Goal: Register for event/course

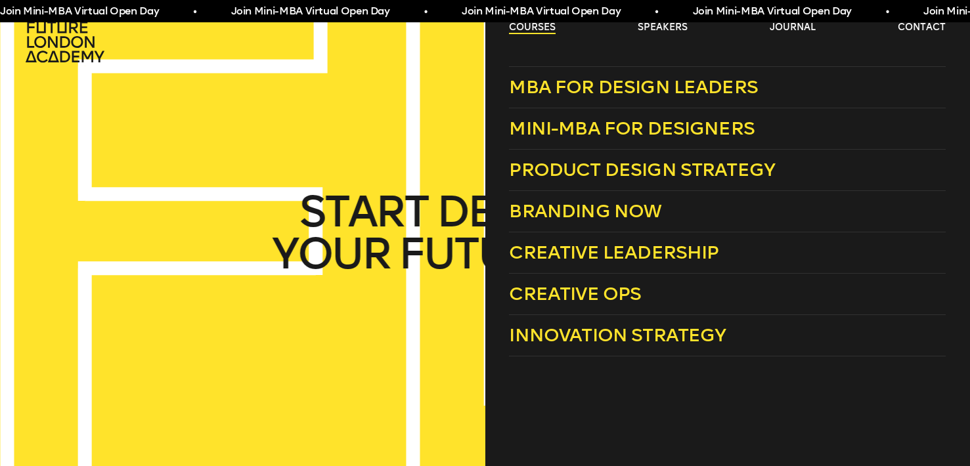
click at [541, 24] on link "courses" at bounding box center [532, 27] width 47 height 13
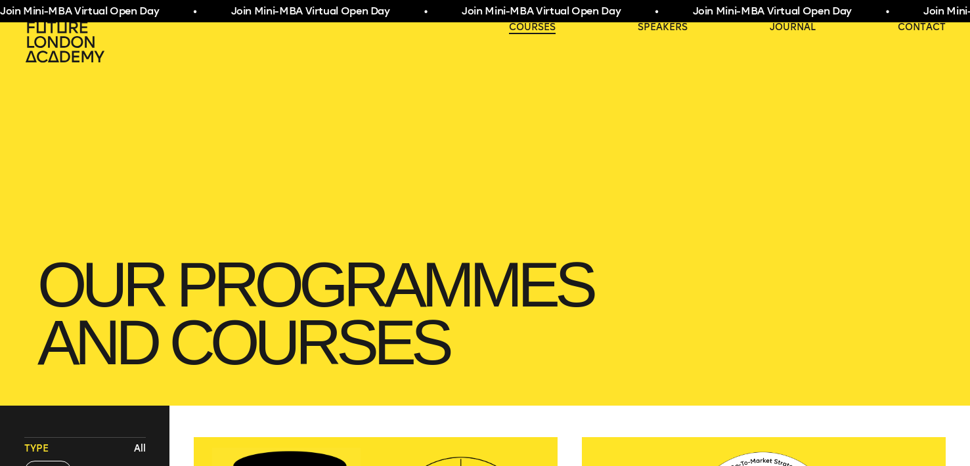
click at [540, 28] on link "courses" at bounding box center [532, 27] width 47 height 13
click at [529, 31] on link "courses" at bounding box center [532, 27] width 47 height 13
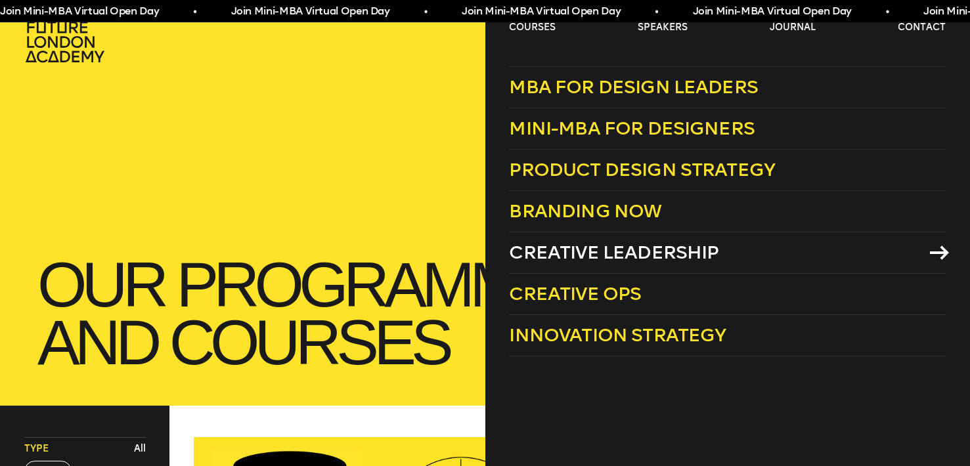
click at [592, 253] on span "Creative Leadership" at bounding box center [613, 253] width 209 height 22
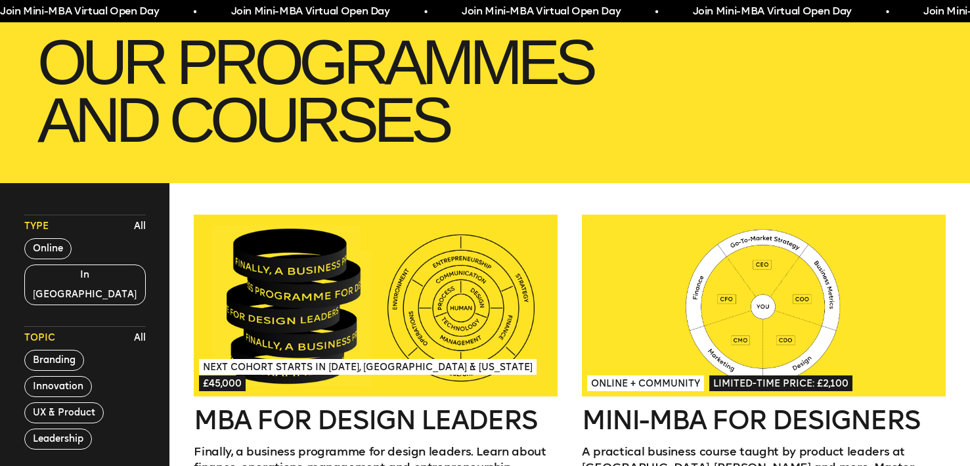
scroll to position [248, 0]
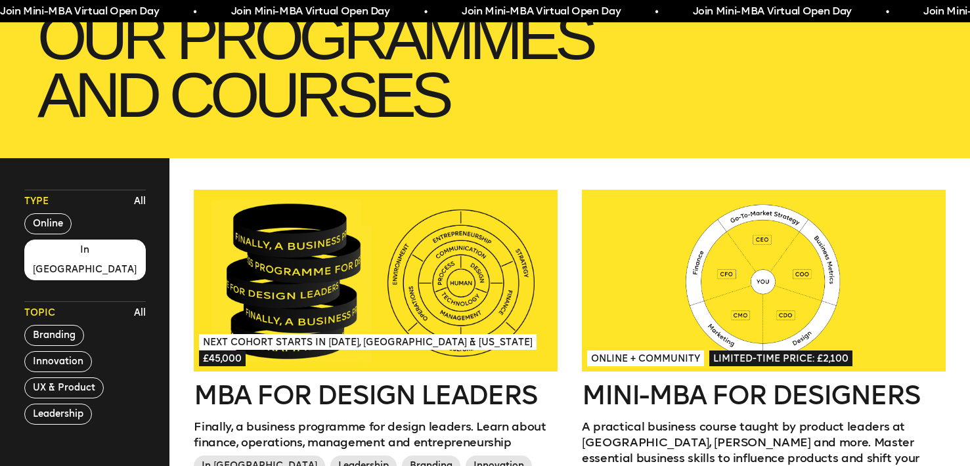
click at [63, 249] on button "In London" at bounding box center [84, 260] width 121 height 41
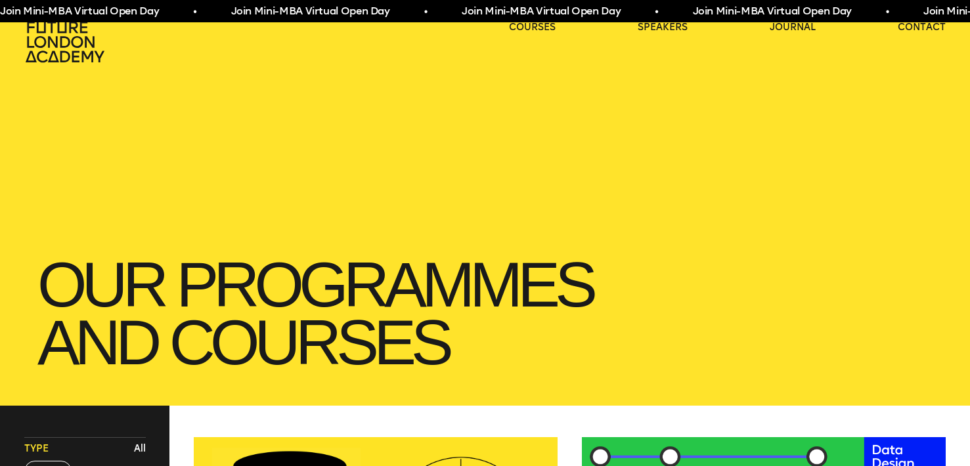
scroll to position [0, 0]
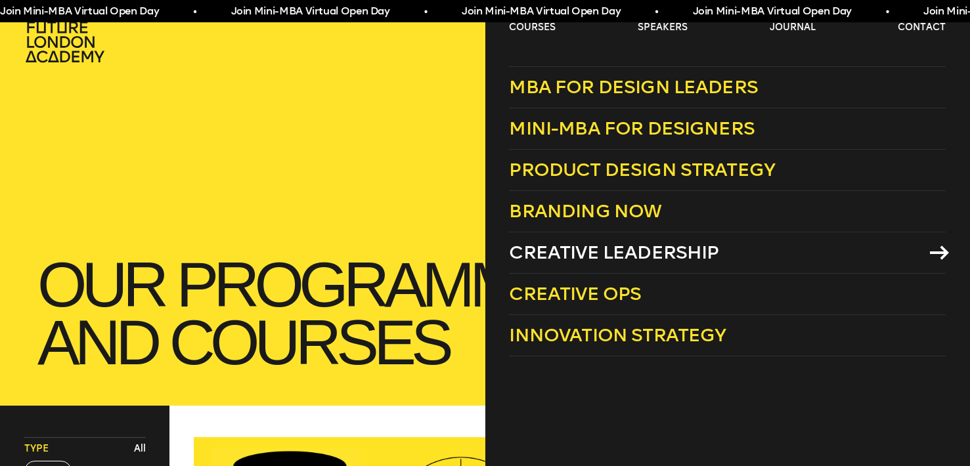
click at [542, 248] on span "Creative Leadership" at bounding box center [613, 253] width 209 height 22
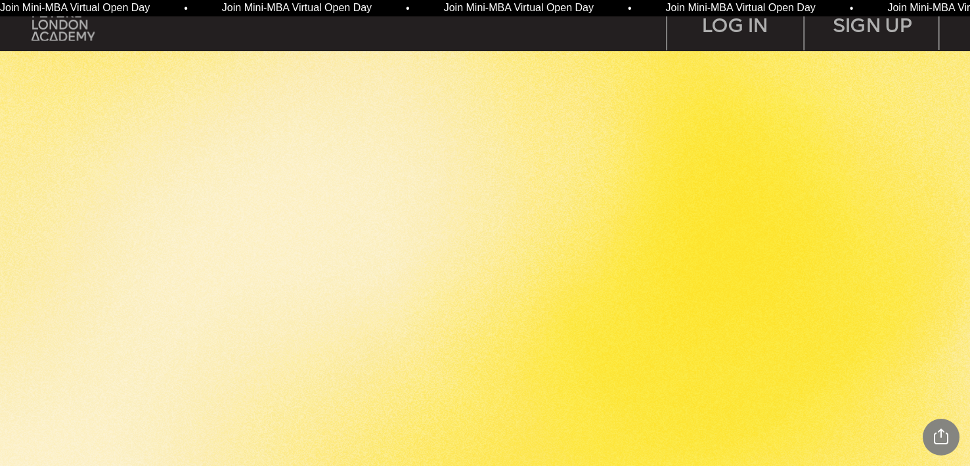
scroll to position [364, 0]
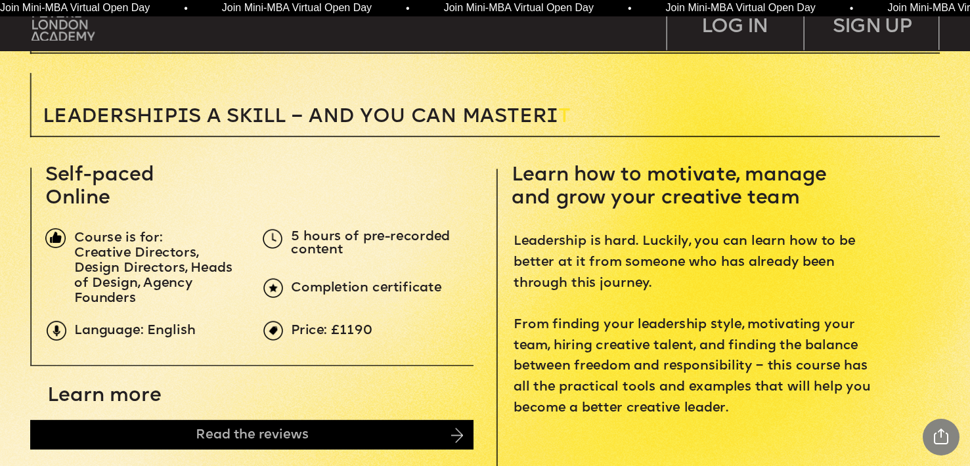
click at [322, 327] on span "Price: £1190" at bounding box center [331, 331] width 81 height 12
drag, startPoint x: 304, startPoint y: 328, endPoint x: 370, endPoint y: 328, distance: 66.3
click at [370, 328] on p "Price: £1190" at bounding box center [518, 331] width 454 height 13
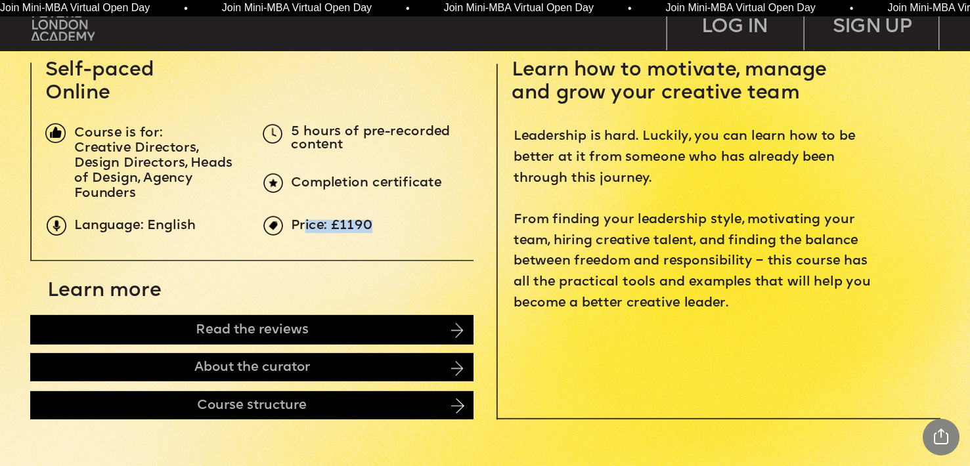
scroll to position [443, 0]
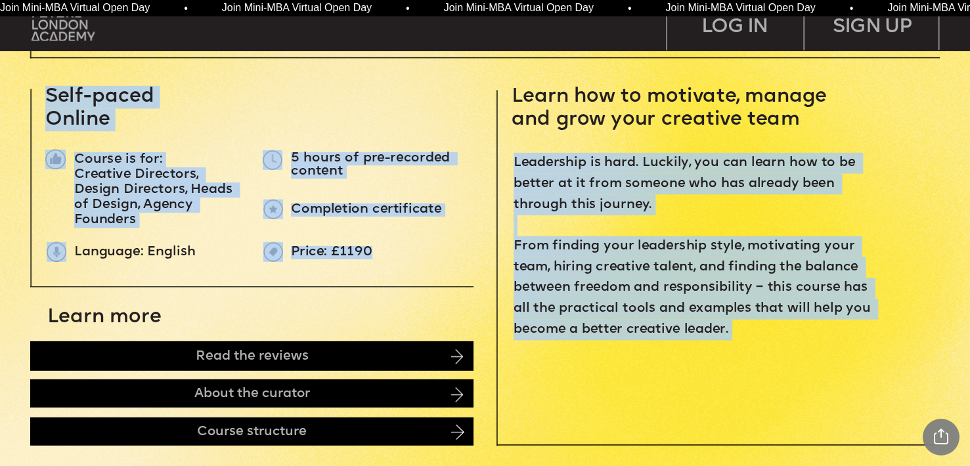
drag, startPoint x: 389, startPoint y: 250, endPoint x: 252, endPoint y: 259, distance: 137.6
click at [503, 252] on p "Price: £1190" at bounding box center [518, 252] width 454 height 13
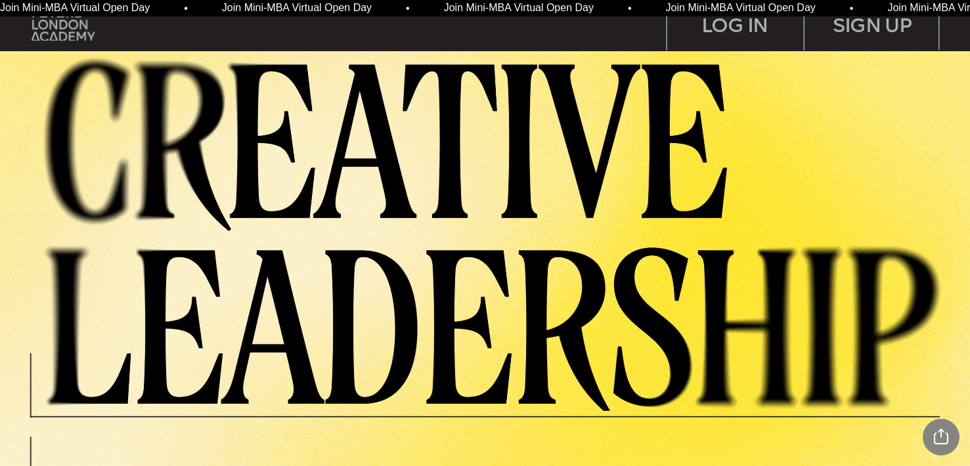
scroll to position [0, 0]
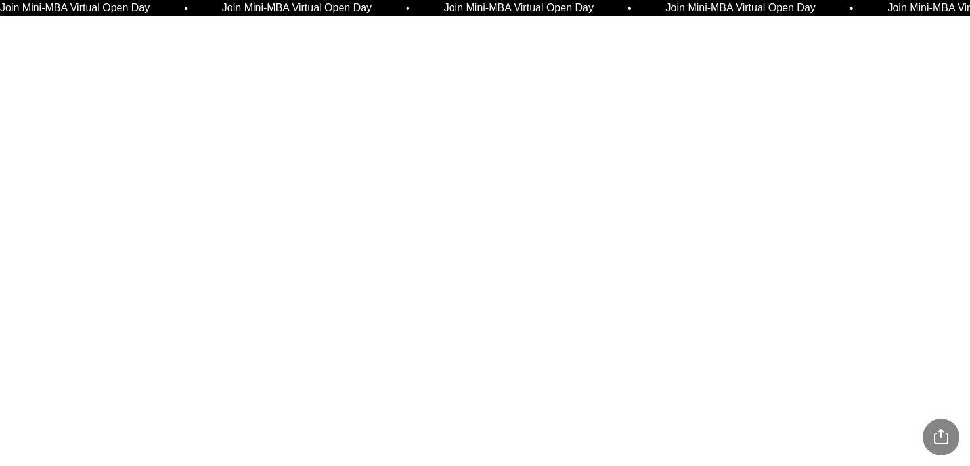
scroll to position [74, 0]
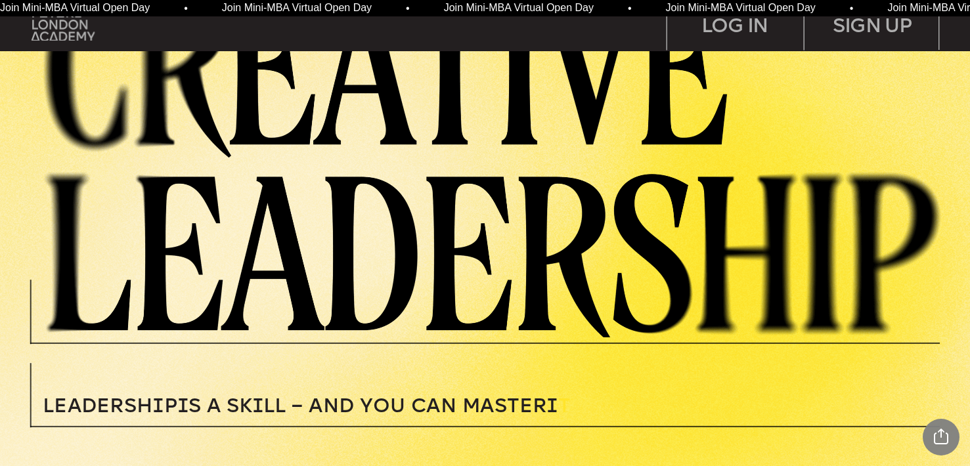
click at [289, 5] on span "Join Mini-MBA Virtual Open Day • Join Mini-MBA Virtual Open Day • Join Mini-MBA…" at bounding box center [553, 8] width 1109 height 11
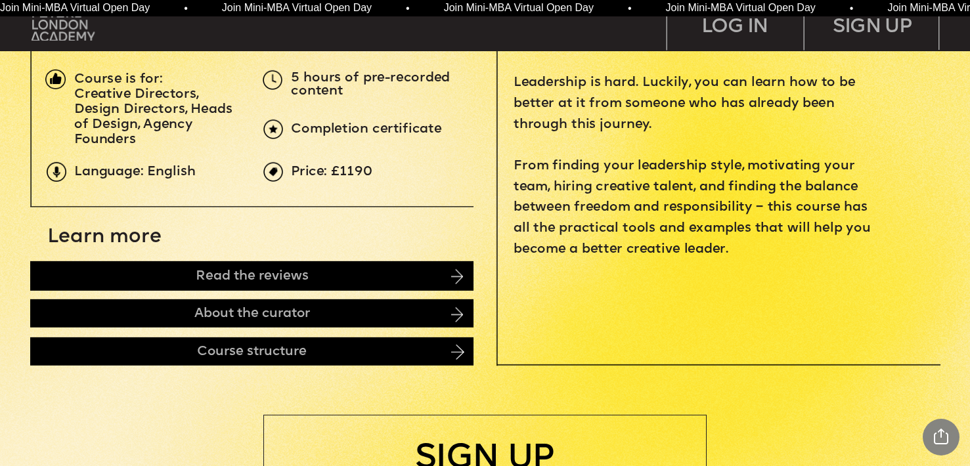
scroll to position [561, 0]
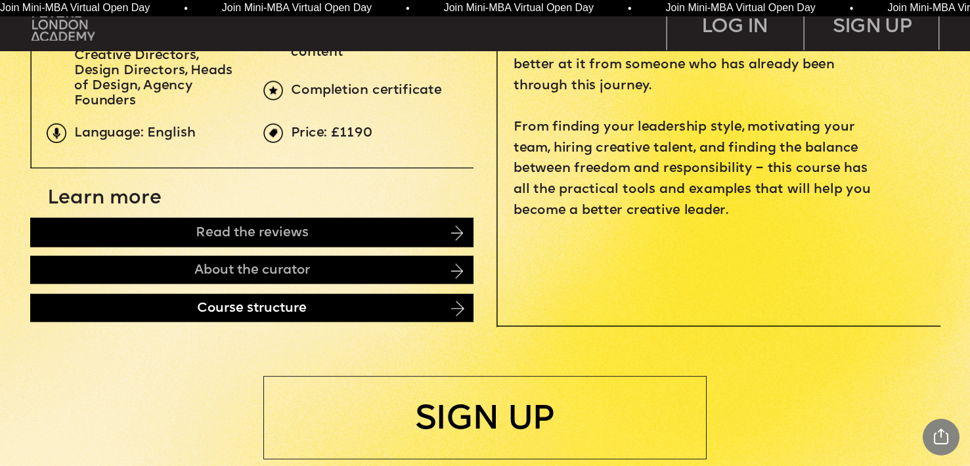
click at [261, 314] on div "Course structure" at bounding box center [251, 308] width 443 height 28
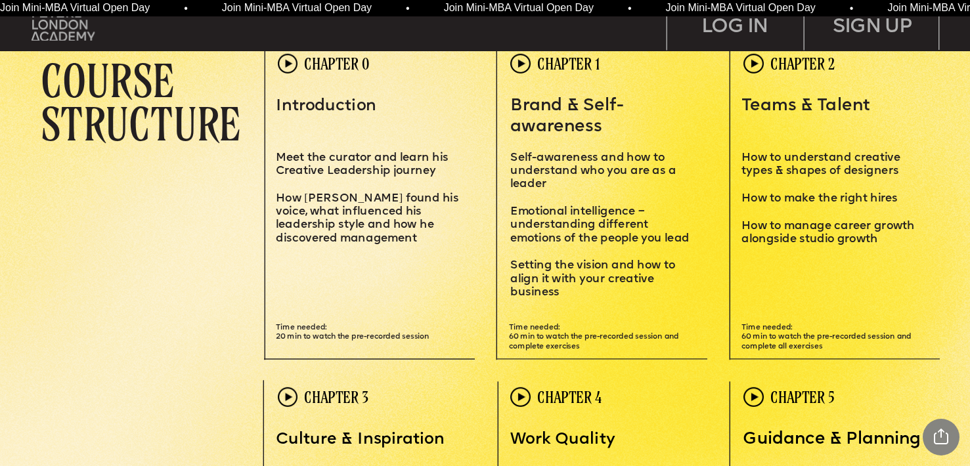
scroll to position [2815, 0]
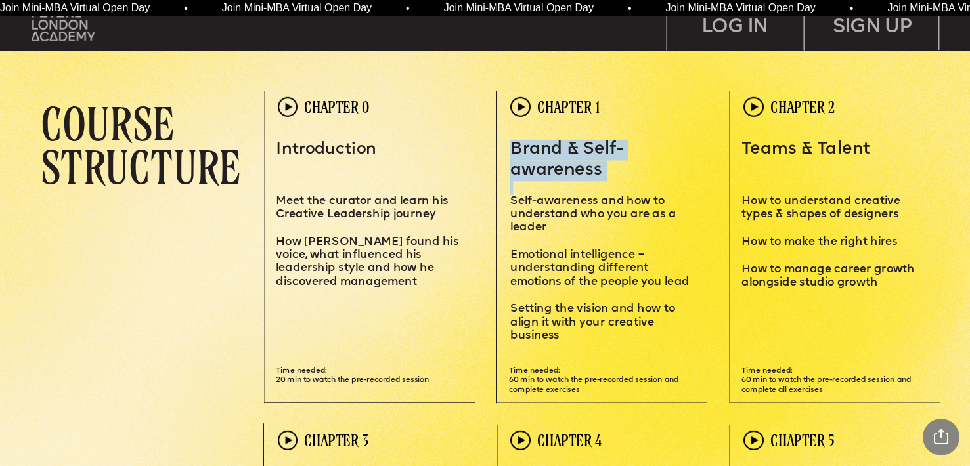
drag, startPoint x: 514, startPoint y: 148, endPoint x: 639, endPoint y: 178, distance: 128.4
click at [639, 178] on p "Brand & Self-awareness" at bounding box center [602, 160] width 185 height 41
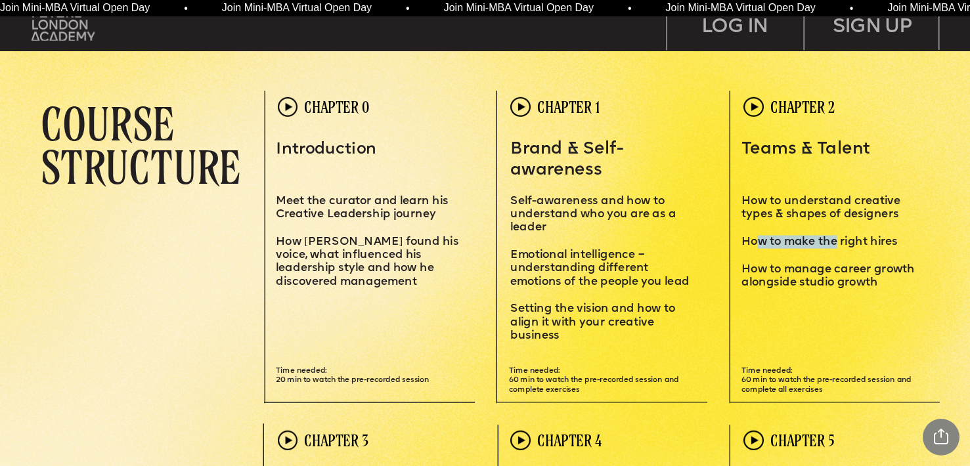
drag, startPoint x: 762, startPoint y: 238, endPoint x: 838, endPoint y: 246, distance: 76.7
click at [839, 247] on span "How to make the right hires" at bounding box center [819, 241] width 156 height 11
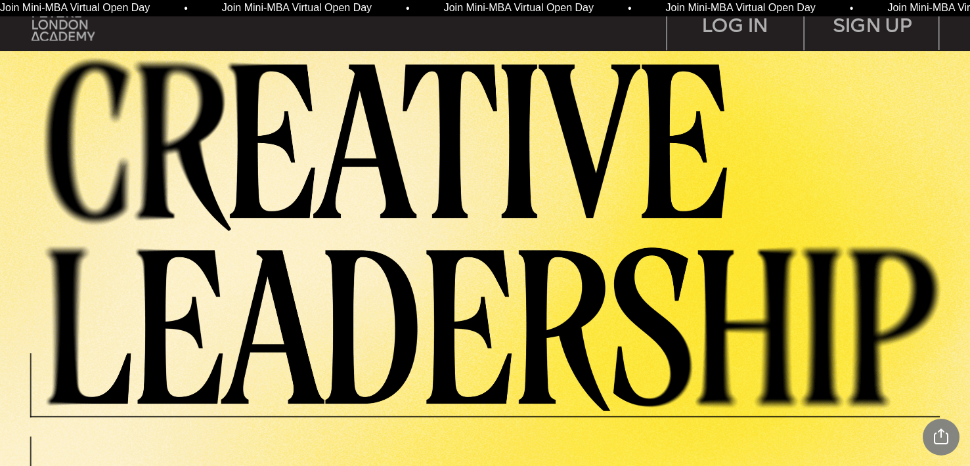
scroll to position [0, 0]
click at [58, 33] on img at bounding box center [64, 25] width 64 height 32
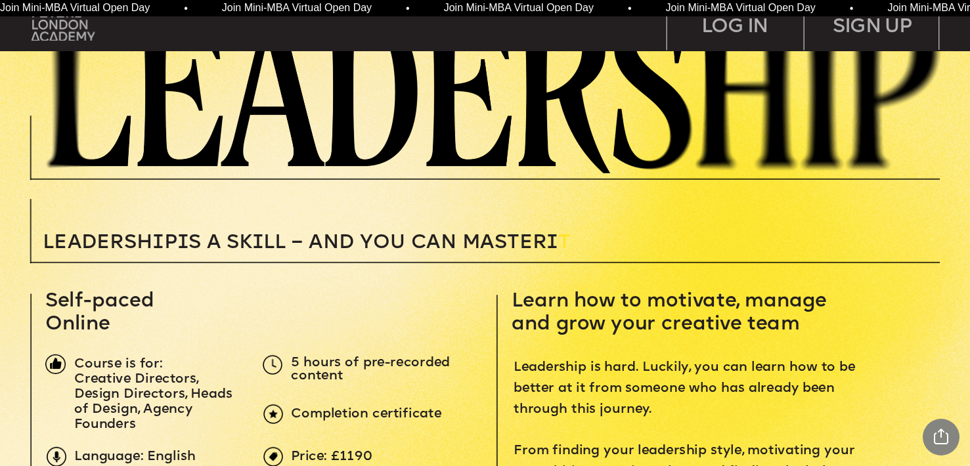
scroll to position [252, 0]
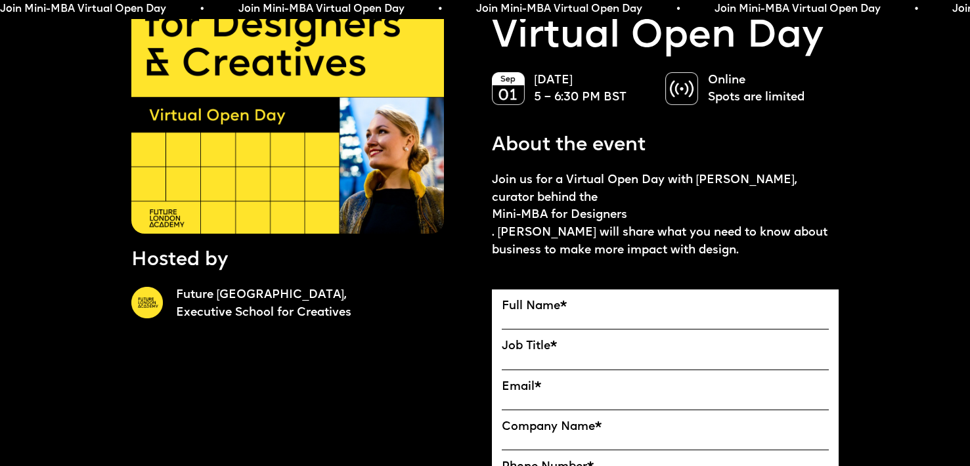
scroll to position [137, 0]
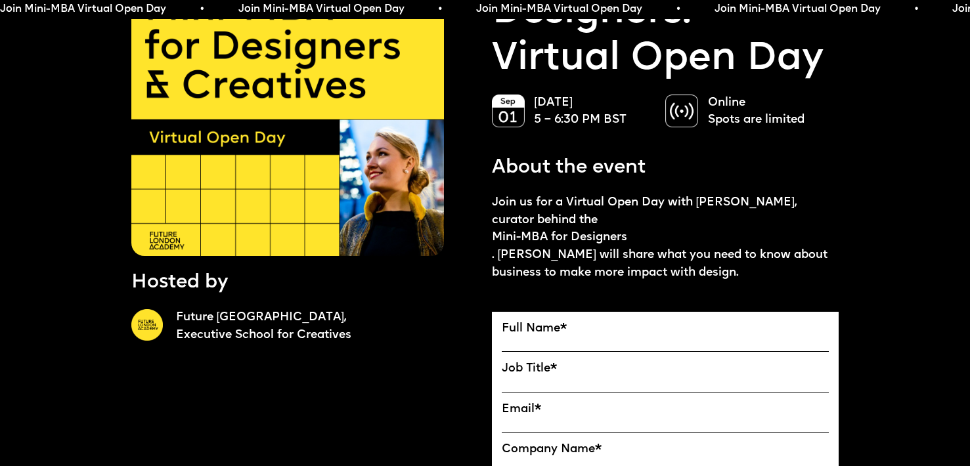
click at [534, 330] on div "Full Name *" at bounding box center [666, 338] width 328 height 33
click at [619, 336] on input "*****" at bounding box center [666, 344] width 328 height 16
type input "**********"
click at [665, 380] on input "Job Title" at bounding box center [666, 384] width 328 height 16
type input "**********"
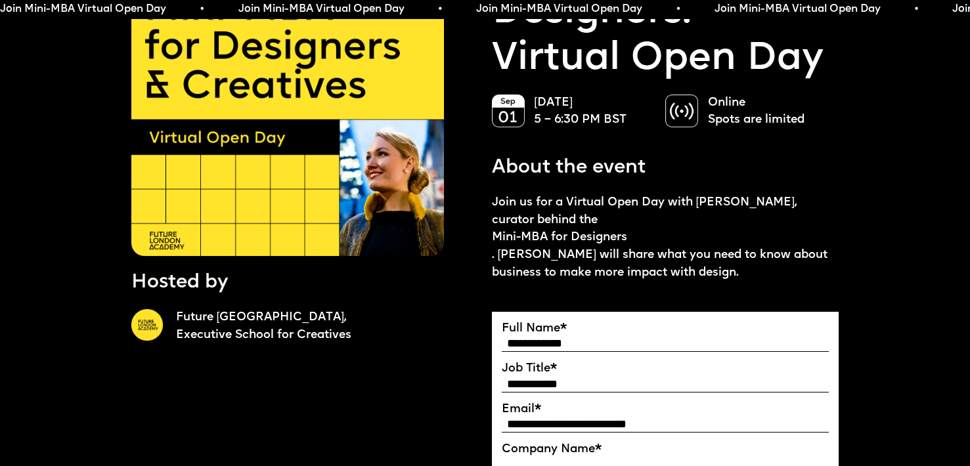
scroll to position [166, 0]
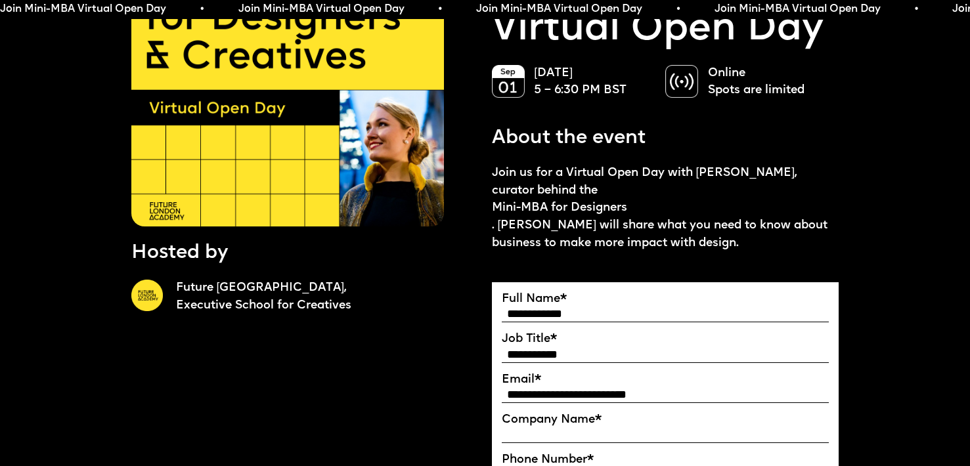
type input "**********"
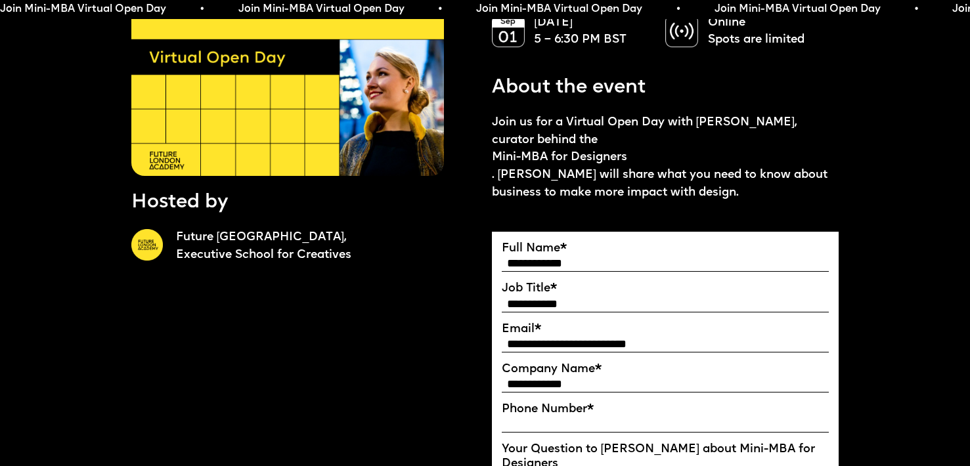
type input "**********"
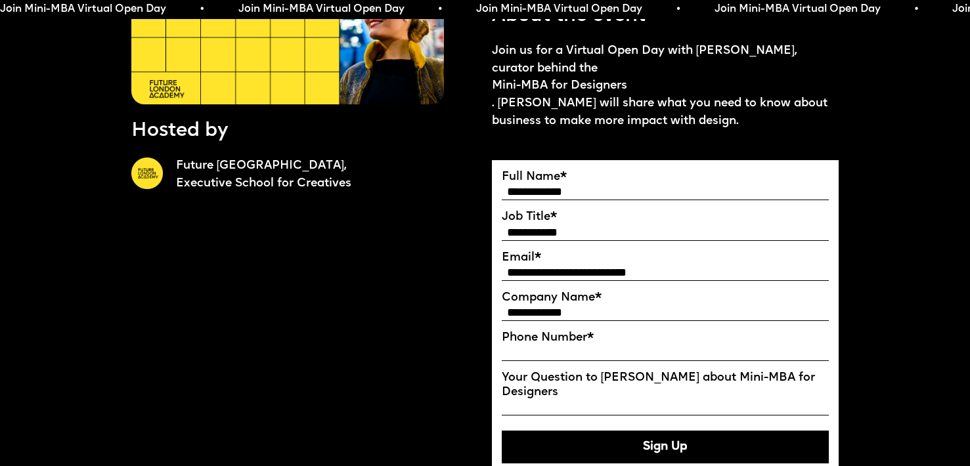
scroll to position [292, 0]
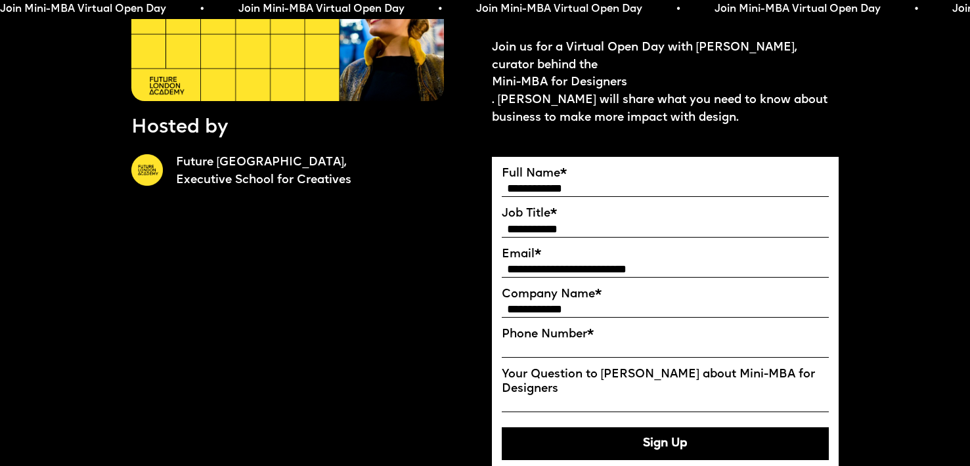
click at [639, 376] on label "Your Question to Ekaterina about Mini-MBA for Designers" at bounding box center [666, 382] width 328 height 28
click at [639, 396] on input "Your Question to Ekaterina about Mini-MBA for Designers" at bounding box center [666, 404] width 328 height 16
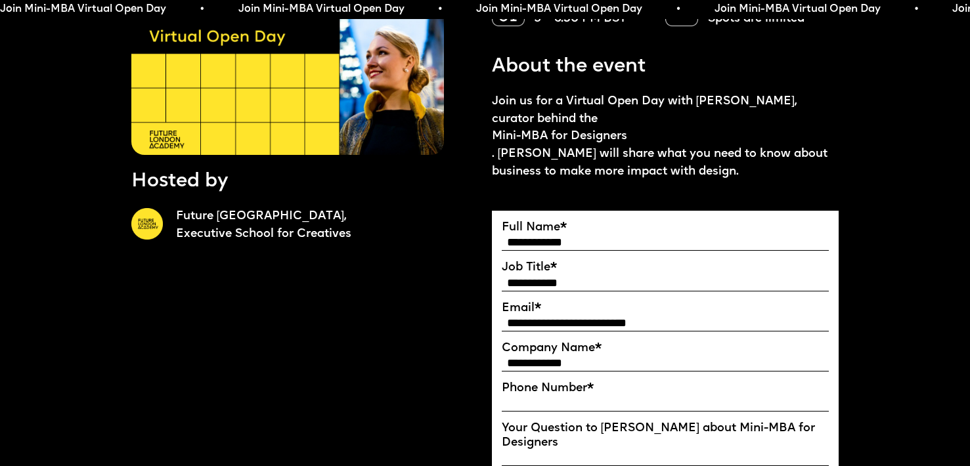
scroll to position [387, 0]
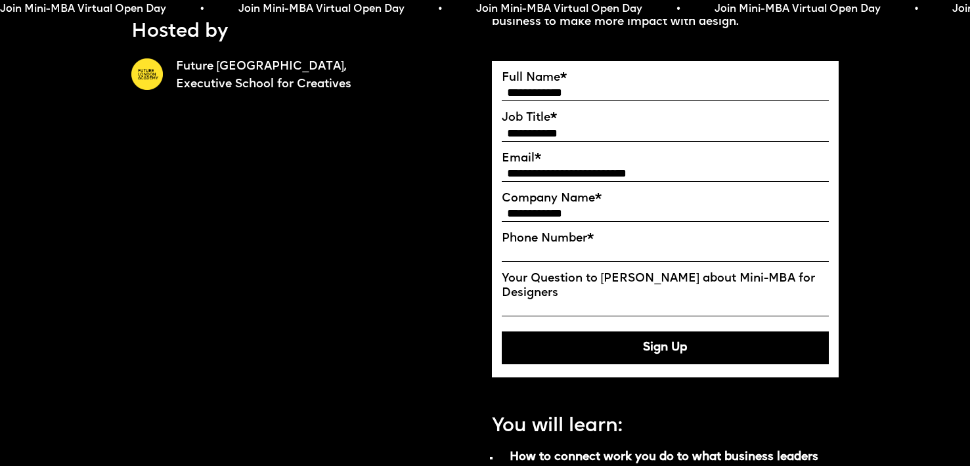
click at [538, 248] on input "Phone Number *" at bounding box center [666, 254] width 328 height 16
type input "****"
click at [510, 249] on input "*********" at bounding box center [666, 254] width 328 height 16
type input "**********"
click at [616, 333] on button "Sign Up" at bounding box center [666, 348] width 328 height 33
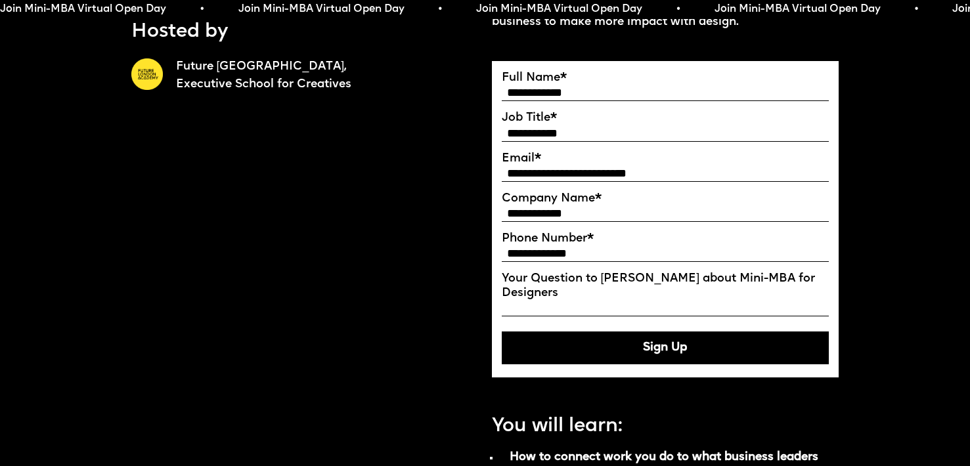
type input "**********"
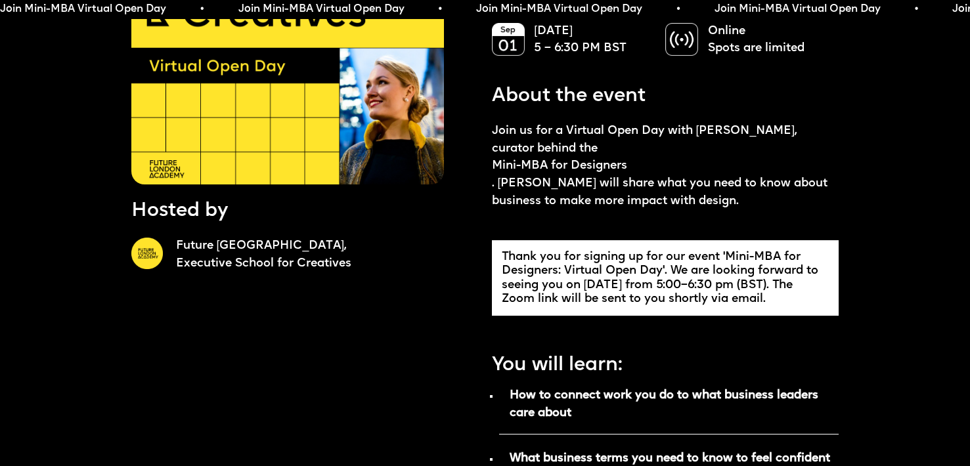
scroll to position [196, 0]
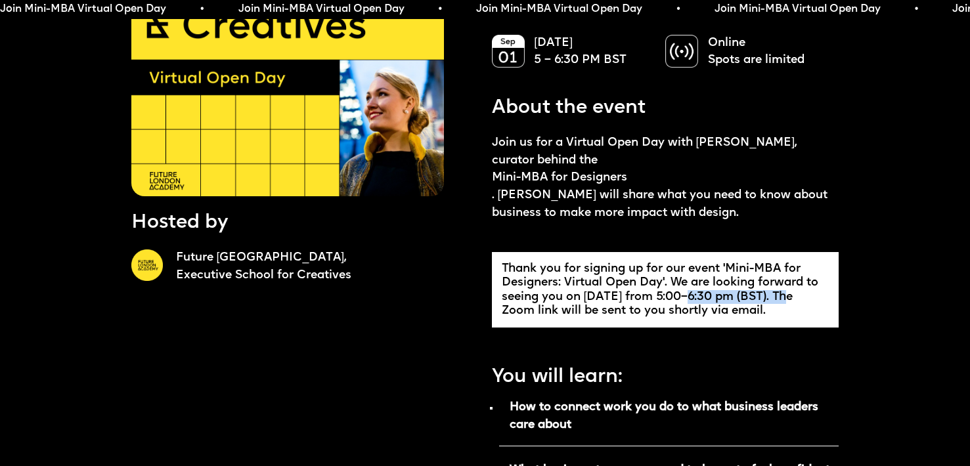
drag, startPoint x: 691, startPoint y: 290, endPoint x: 791, endPoint y: 282, distance: 100.1
click at [793, 284] on div "Thank you for signing up for our event 'Mini-MBA for Designers: Virtual Open Da…" at bounding box center [666, 290] width 328 height 56
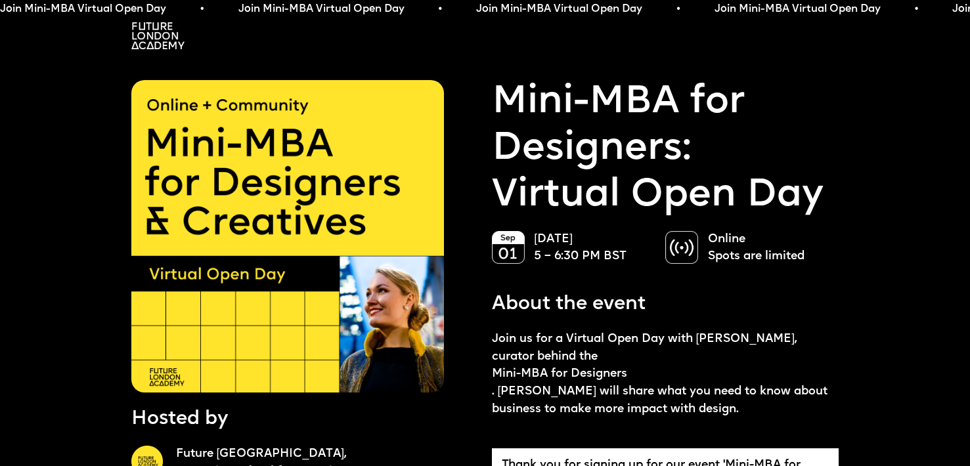
scroll to position [0, 0]
click at [156, 44] on img at bounding box center [157, 35] width 53 height 27
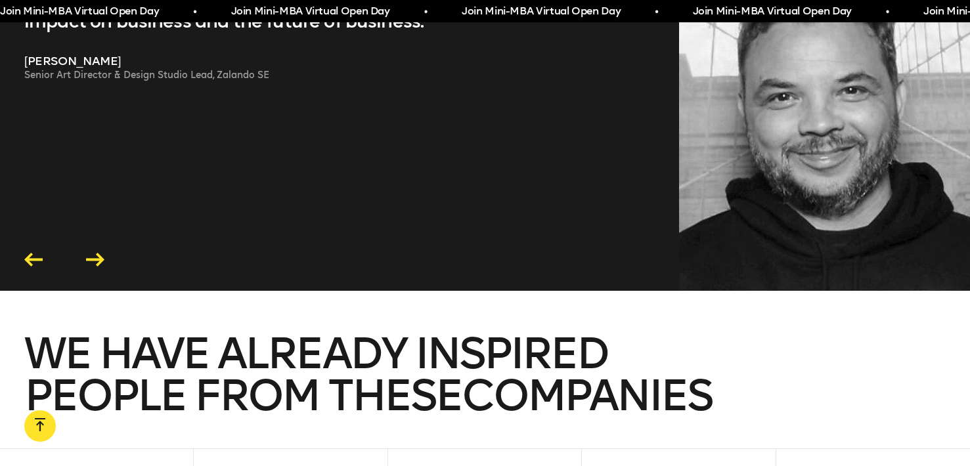
scroll to position [2837, 0]
